Goal: Find specific fact: Find specific page/section

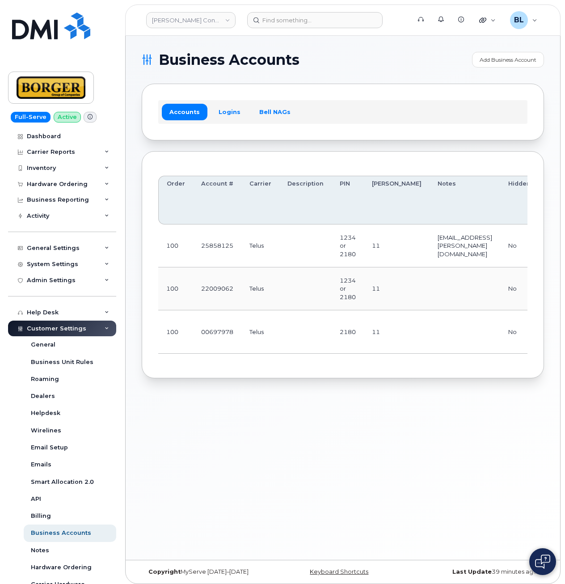
drag, startPoint x: 290, startPoint y: 363, endPoint x: 306, endPoint y: 364, distance: 15.6
click at [291, 362] on div "Order Account # Carrier Description PIN Bill Day Notes Hidden? No updates via c…" at bounding box center [342, 265] width 369 height 194
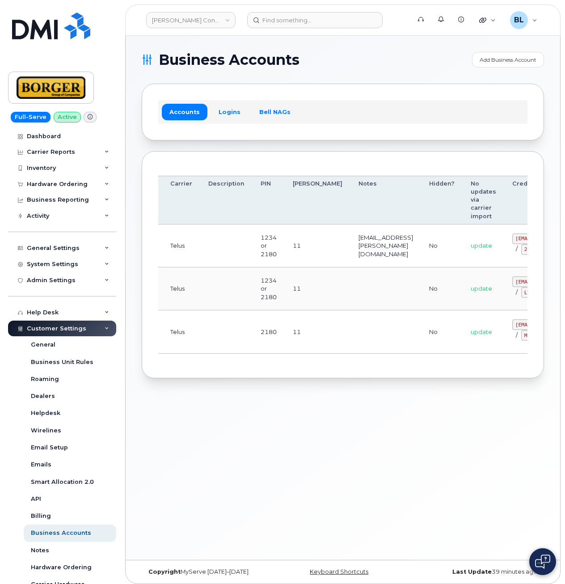
drag, startPoint x: 244, startPoint y: 300, endPoint x: 463, endPoint y: 296, distance: 219.0
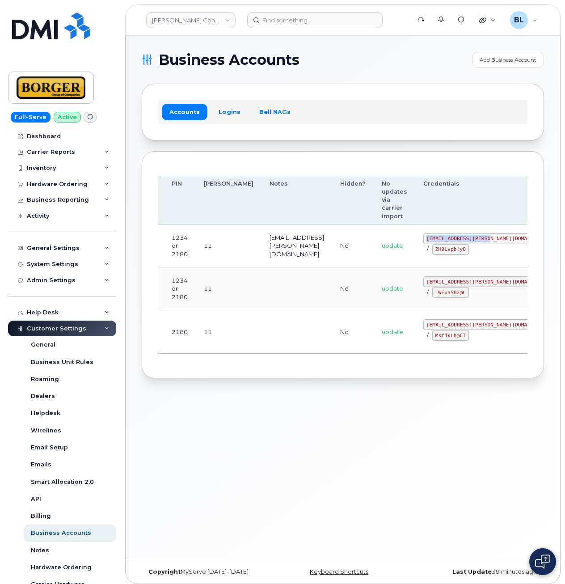
drag, startPoint x: 390, startPoint y: 236, endPoint x: 452, endPoint y: 239, distance: 62.2
click at [452, 239] on code "ricksalmcal@borger.ca" at bounding box center [488, 238] width 131 height 11
copy code "ricksalmcal@borger.ca"
click at [261, 301] on td at bounding box center [296, 288] width 71 height 43
drag, startPoint x: 384, startPoint y: 246, endPoint x: 423, endPoint y: 250, distance: 39.6
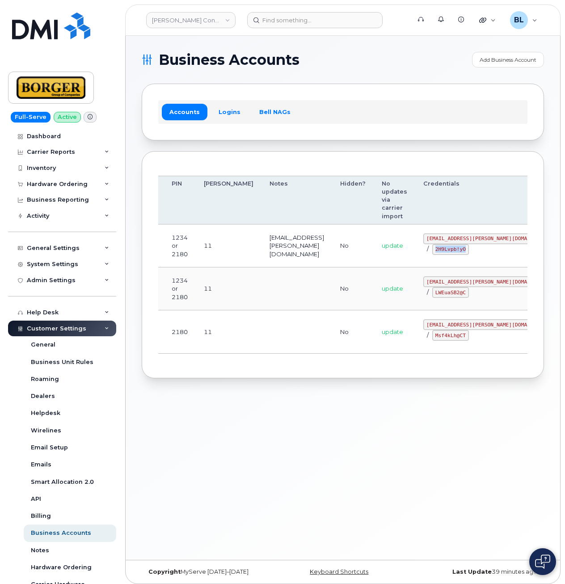
click at [423, 250] on td "ricksalmcal@borger.ca / 2H9Lvpb!yO" at bounding box center [488, 245] width 147 height 43
copy code "2H9Lvpb!yO"
click at [286, 81] on section "Business Accounts Add Business Account Accounts Logins Bell NAGs Order Account …" at bounding box center [343, 215] width 402 height 326
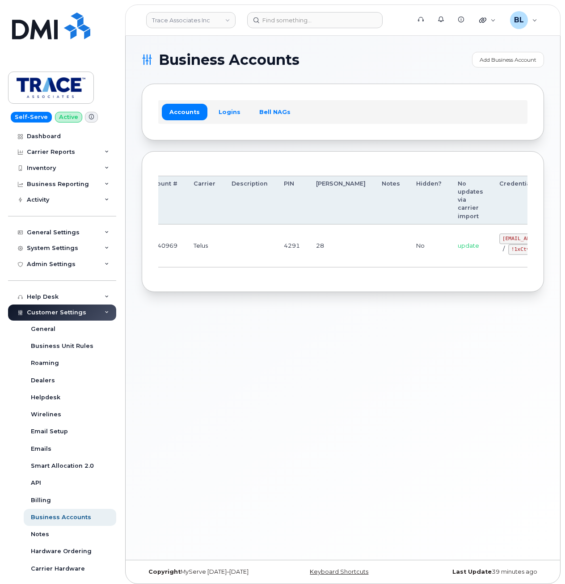
drag, startPoint x: 305, startPoint y: 237, endPoint x: 524, endPoint y: 223, distance: 219.0
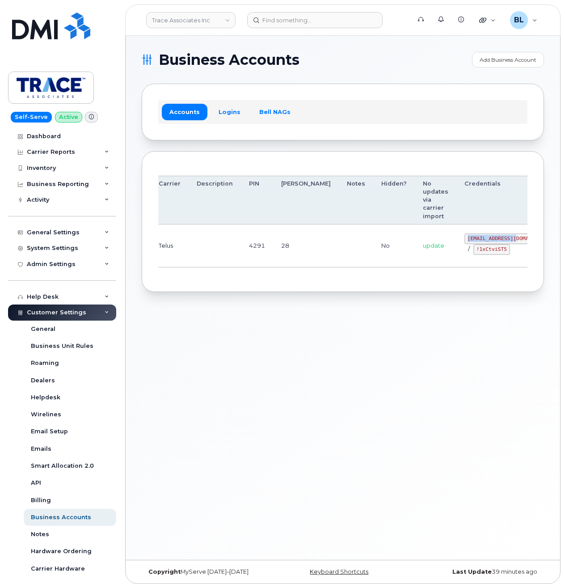
drag, startPoint x: 417, startPoint y: 235, endPoint x: 470, endPoint y: 240, distance: 53.4
click at [470, 240] on td "trace@myserve.co / !1xCtviST5" at bounding box center [510, 245] width 108 height 43
copy code "trace@myserve.co"
drag, startPoint x: 431, startPoint y: 247, endPoint x: 459, endPoint y: 248, distance: 27.3
click at [473, 248] on code "!1xCtviST5" at bounding box center [491, 249] width 37 height 11
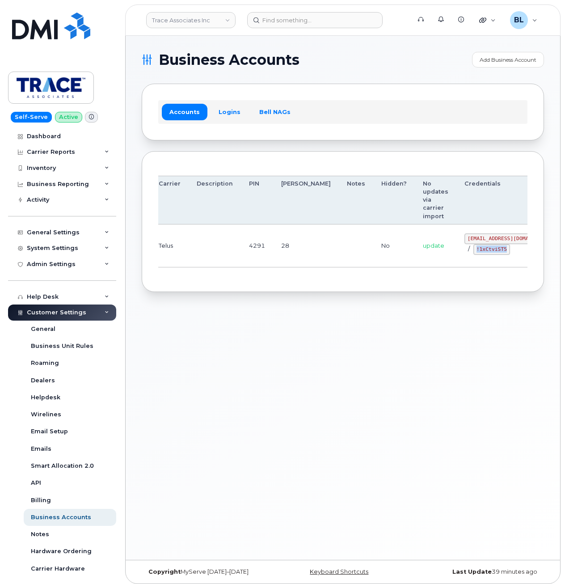
copy code "!1xCtviST5"
drag, startPoint x: 206, startPoint y: 307, endPoint x: 279, endPoint y: 2, distance: 314.4
click at [208, 303] on div "Business Accounts Add Business Account Accounts Logins Bell NAGs Order Account …" at bounding box center [343, 298] width 434 height 524
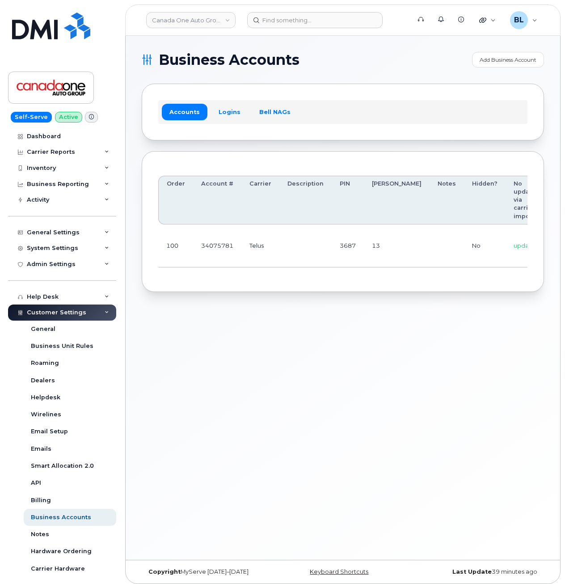
scroll to position [0, 88]
drag, startPoint x: 408, startPoint y: 237, endPoint x: 433, endPoint y: 239, distance: 24.6
drag, startPoint x: 419, startPoint y: 240, endPoint x: 502, endPoint y: 244, distance: 83.2
click at [467, 238] on td "coag@myserve.co / u631iLl@TD" at bounding box center [513, 245] width 108 height 43
copy code "coag@myserve.co"
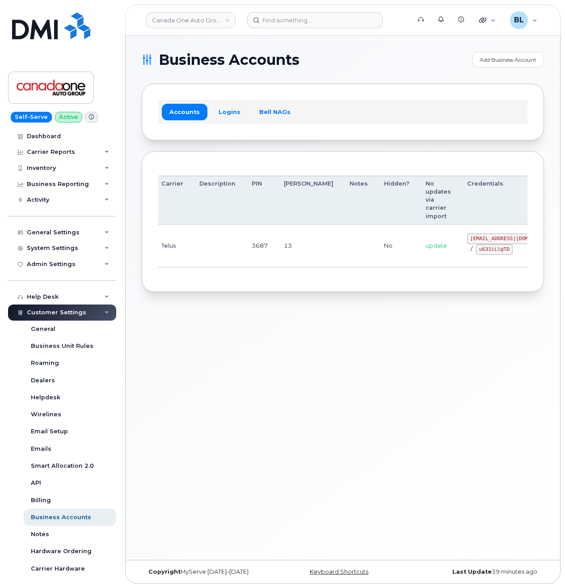
drag, startPoint x: 194, startPoint y: 334, endPoint x: 405, endPoint y: 288, distance: 216.7
click at [202, 329] on div "Business Accounts Add Business Account Accounts Logins Bell NAGs Order Account …" at bounding box center [343, 298] width 434 height 524
drag, startPoint x: 429, startPoint y: 248, endPoint x: 459, endPoint y: 255, distance: 31.3
click at [459, 255] on td "coag@myserve.co / u631iLl@TD" at bounding box center [513, 245] width 108 height 43
copy code "u631iLl@TD"
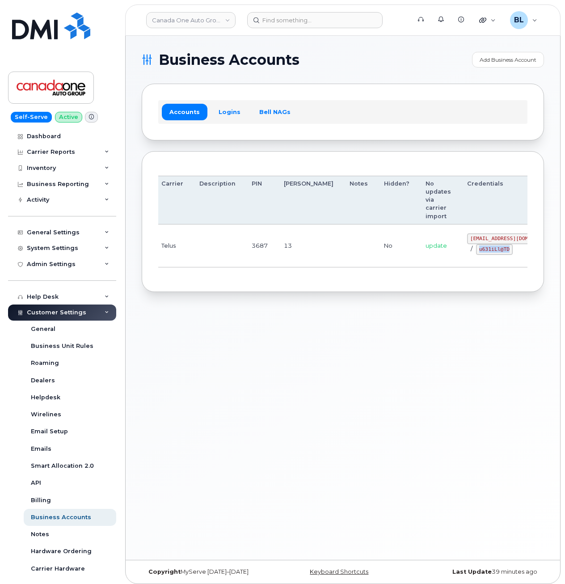
click at [249, 330] on div "Business Accounts Add Business Account Accounts Logins Bell NAGs Order Account …" at bounding box center [343, 298] width 434 height 524
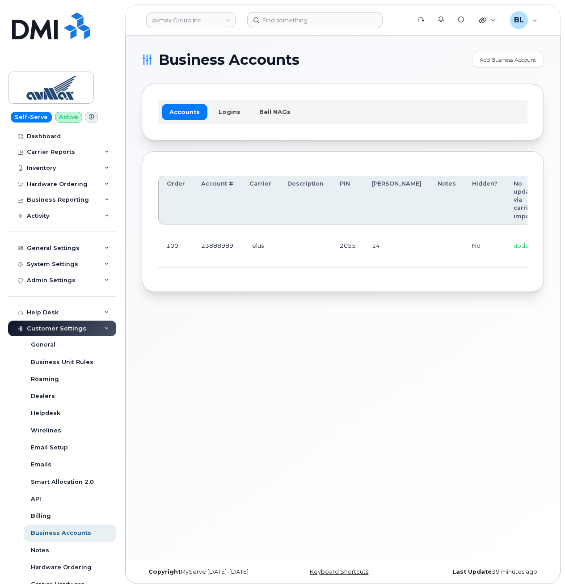
scroll to position [0, 127]
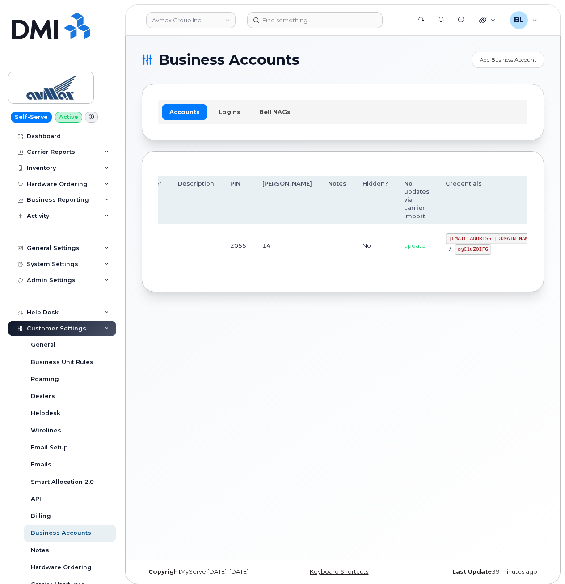
drag, startPoint x: 315, startPoint y: 228, endPoint x: 395, endPoint y: 217, distance: 80.3
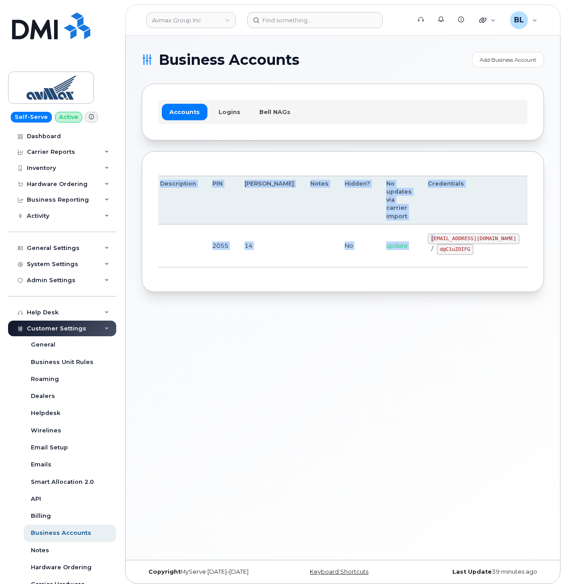
drag, startPoint x: 387, startPoint y: 235, endPoint x: 479, endPoint y: 239, distance: 92.6
click at [480, 239] on tr "100 23888989 Telus 2055 14 No update [EMAIL_ADDRESS][DOMAIN_NAME] / d@C1uZOIFG …" at bounding box center [305, 245] width 548 height 43
drag, startPoint x: 479, startPoint y: 239, endPoint x: 367, endPoint y: 237, distance: 111.8
click at [444, 243] on code "pinecliff@simplexmobility.com" at bounding box center [474, 238] width 92 height 11
click at [428, 240] on code "pinecliff@simplexmobility.com" at bounding box center [474, 238] width 92 height 11
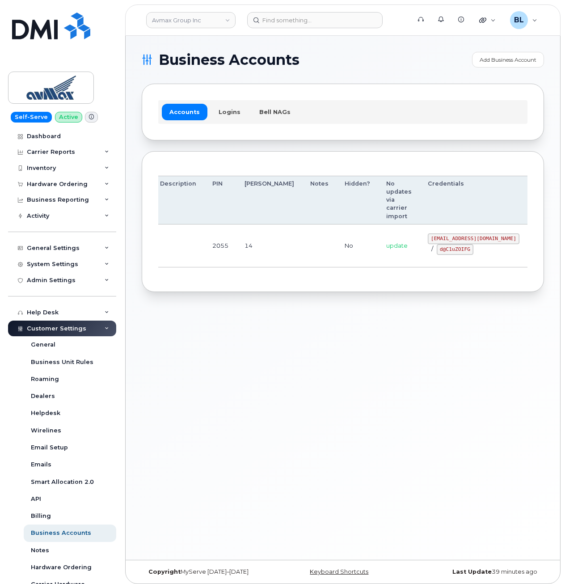
drag, startPoint x: 377, startPoint y: 239, endPoint x: 470, endPoint y: 238, distance: 92.5
click at [470, 238] on td "pinecliff@simplexmobility.com / d@C1uZOIFG" at bounding box center [474, 245] width 108 height 43
copy code "pinecliff@simplexmobility.com"
drag, startPoint x: 401, startPoint y: 258, endPoint x: 397, endPoint y: 255, distance: 5.4
click at [420, 258] on td "pinecliff@simplexmobility.com / d@C1uZOIFG" at bounding box center [474, 245] width 108 height 43
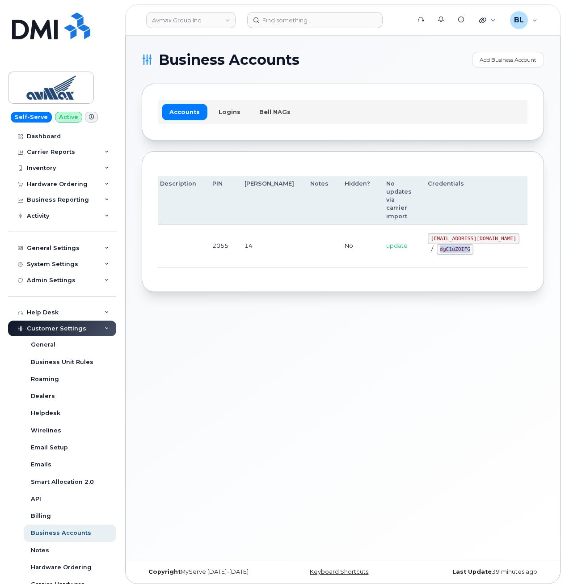
drag, startPoint x: 386, startPoint y: 249, endPoint x: 425, endPoint y: 254, distance: 38.8
click at [428, 254] on div "pinecliff@simplexmobility.com / d@C1uZOIFG" at bounding box center [474, 243] width 92 height 21
copy code "d@C1uZOIFG"
click at [376, 411] on div "Business Accounts Add Business Account Accounts Logins Bell NAGs Order Account …" at bounding box center [343, 298] width 434 height 524
click at [396, 33] on header "Avmax Group Inc Support Alerts Knowledge Base Quicklinks Suspend / Cancel Devic…" at bounding box center [342, 19] width 435 height 31
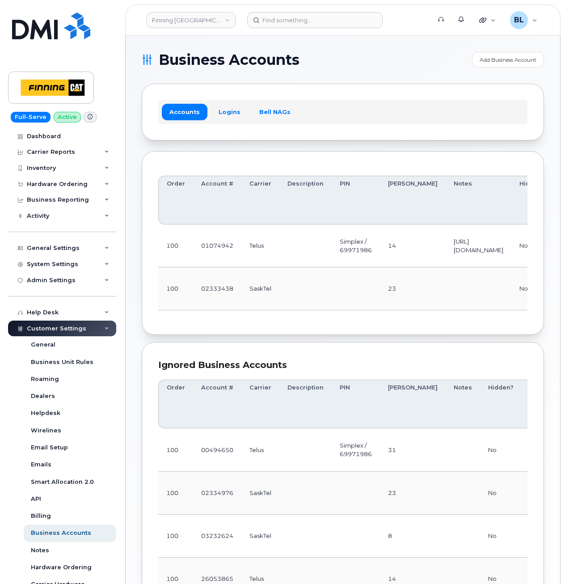
drag, startPoint x: 251, startPoint y: 289, endPoint x: 248, endPoint y: 281, distance: 8.6
click at [251, 289] on td "SaskTel" at bounding box center [260, 288] width 38 height 43
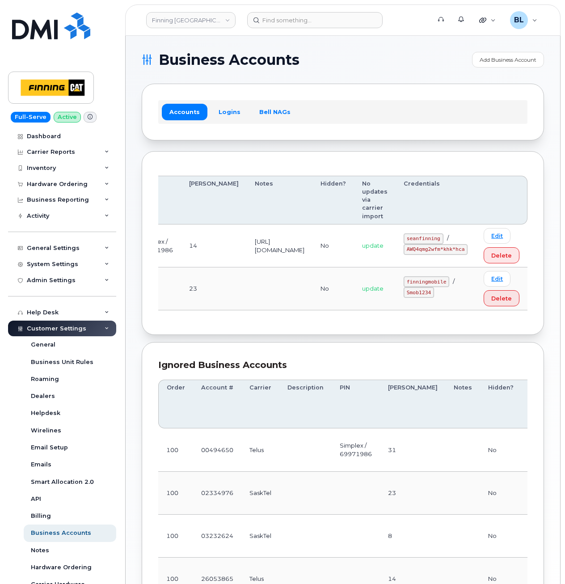
drag, startPoint x: 290, startPoint y: 253, endPoint x: 488, endPoint y: 265, distance: 198.4
drag, startPoint x: 413, startPoint y: 236, endPoint x: 443, endPoint y: 236, distance: 30.8
click at [443, 236] on code "seanfinning" at bounding box center [424, 238] width 40 height 11
copy code "seanfinning"
drag, startPoint x: 197, startPoint y: 307, endPoint x: 210, endPoint y: 303, distance: 12.9
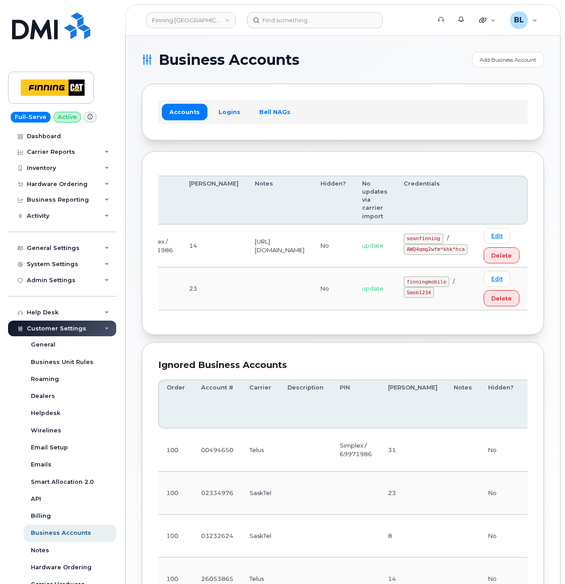
click at [247, 306] on td at bounding box center [280, 288] width 66 height 43
drag, startPoint x: 405, startPoint y: 250, endPoint x: 474, endPoint y: 250, distance: 68.4
click at [474, 250] on td "seanfinning / AWQ4qmg2wfm*khk*hca" at bounding box center [436, 245] width 80 height 43
copy code "AWQ4qmg2wfm*khk*hca"
click at [276, 211] on th "Notes" at bounding box center [280, 200] width 66 height 49
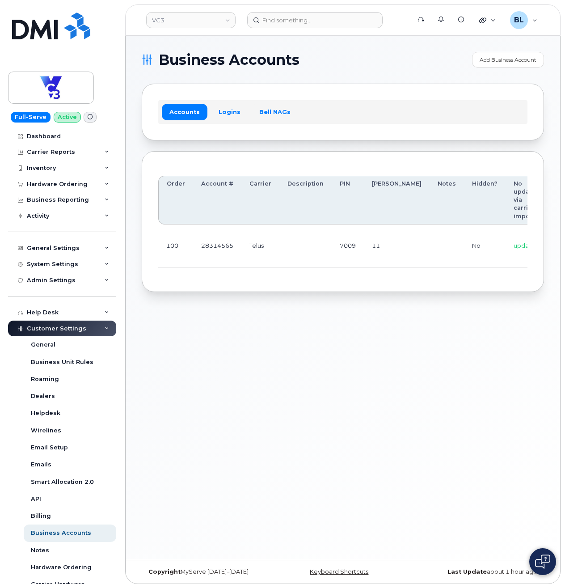
scroll to position [4, 0]
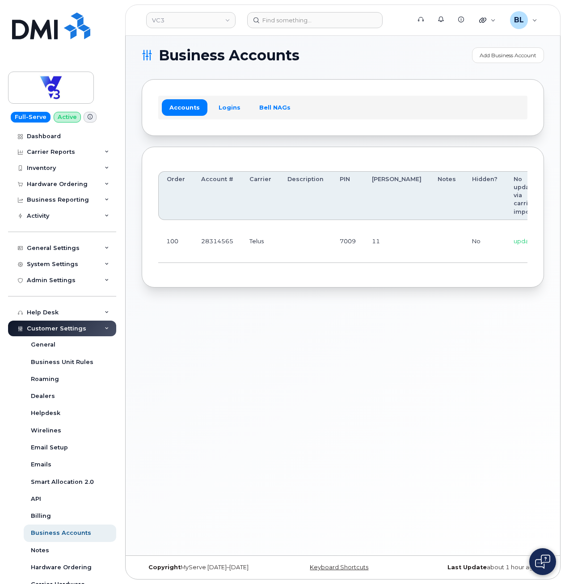
drag, startPoint x: 296, startPoint y: 204, endPoint x: 510, endPoint y: 253, distance: 218.7
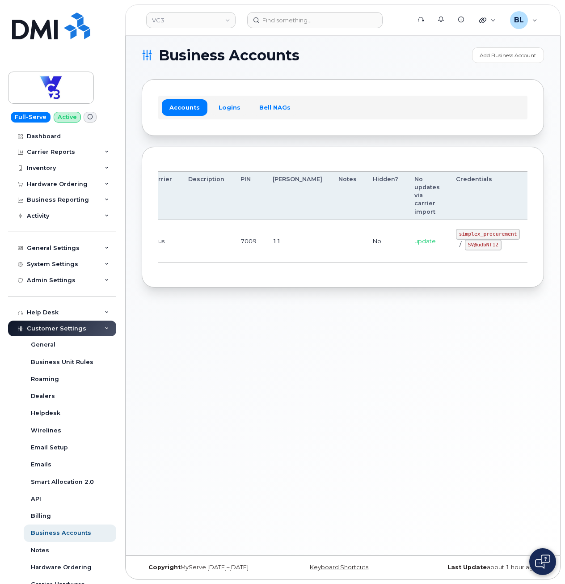
drag, startPoint x: 495, startPoint y: 238, endPoint x: 558, endPoint y: 232, distance: 62.8
drag, startPoint x: 414, startPoint y: 231, endPoint x: 466, endPoint y: 229, distance: 52.3
click at [466, 229] on code "simplex_procurement" at bounding box center [488, 234] width 64 height 11
copy code "simplex_procurement"
click at [249, 320] on div "Business Accounts Add Business Account Accounts Logins Bell NAGs Order Account …" at bounding box center [343, 293] width 434 height 524
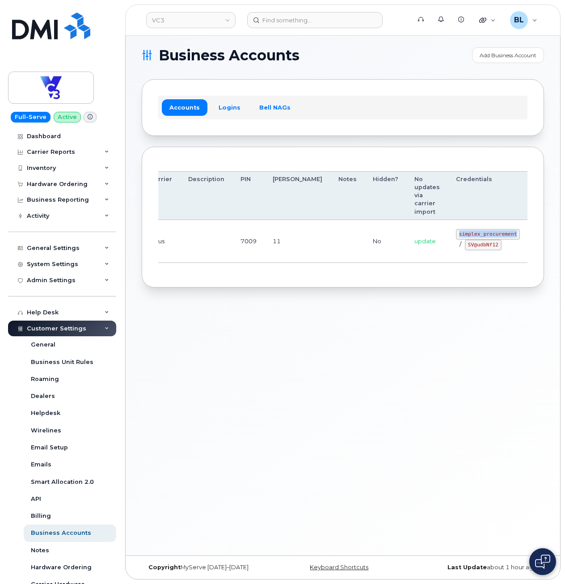
drag, startPoint x: 406, startPoint y: 234, endPoint x: 467, endPoint y: 236, distance: 60.8
click at [467, 236] on td "simplex_procurement / SV@udbNf12" at bounding box center [488, 241] width 80 height 43
copy code "simplex_procurement"
click at [406, 247] on td "update" at bounding box center [427, 241] width 42 height 43
drag, startPoint x: 425, startPoint y: 242, endPoint x: 455, endPoint y: 248, distance: 30.5
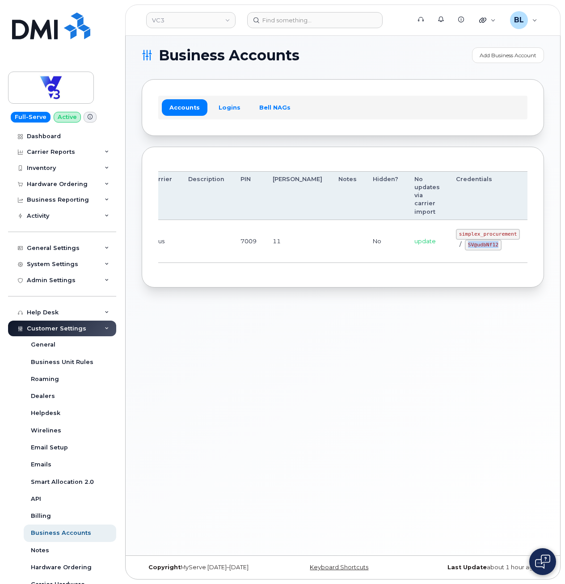
click at [456, 248] on div "simplex_procurement / SV@udbNf12" at bounding box center [488, 239] width 64 height 21
copy code "SV@udbNf12"
